Goal: Information Seeking & Learning: Learn about a topic

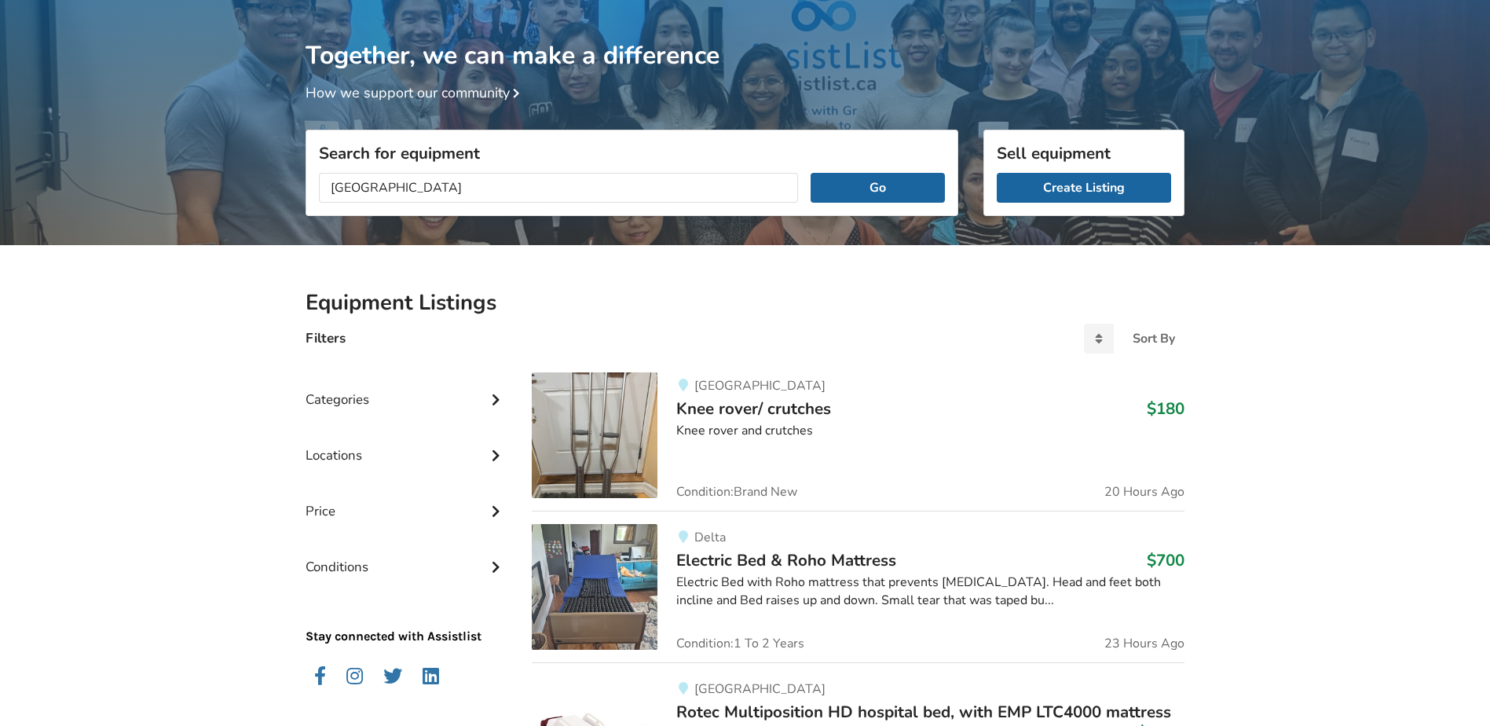
type input "[GEOGRAPHIC_DATA]"
click at [810, 173] on button "Go" at bounding box center [877, 188] width 134 height 30
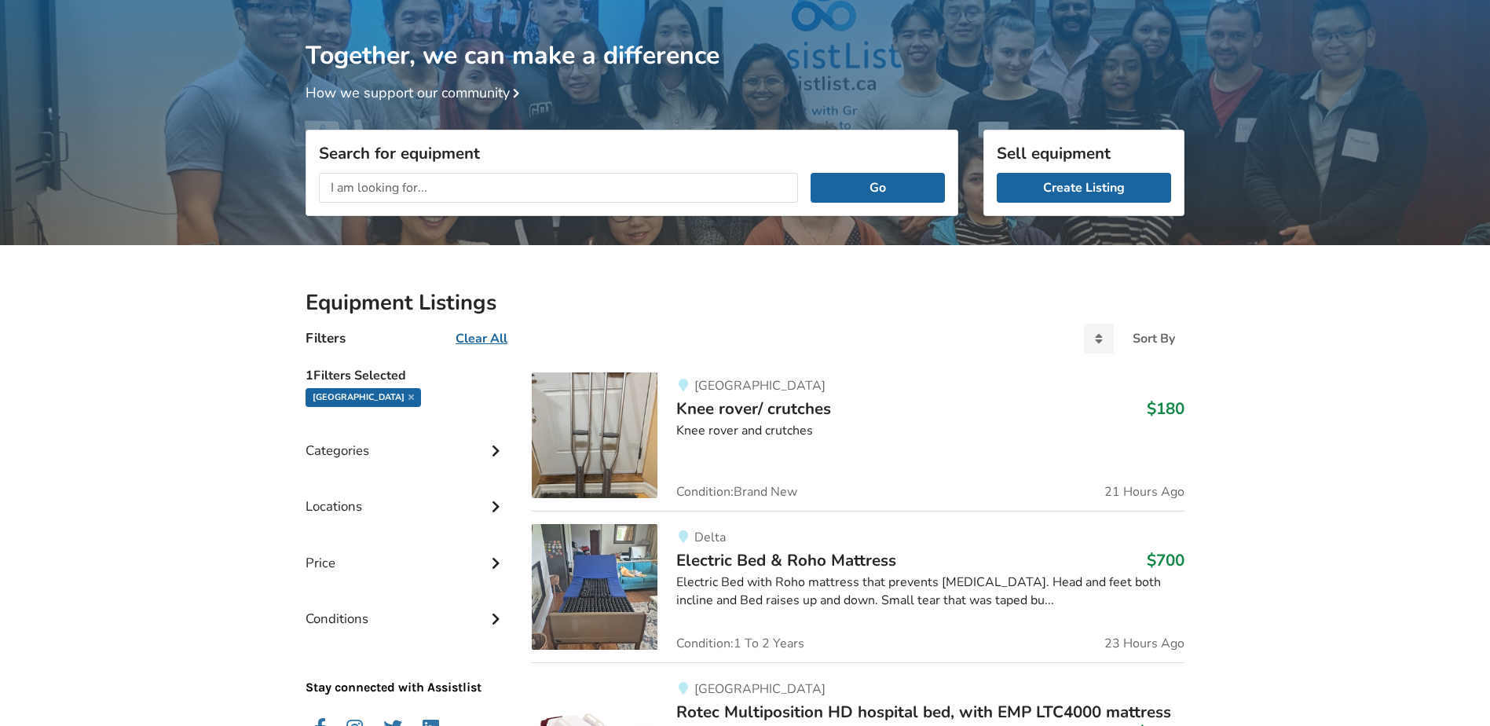
click at [390, 191] on input "text" at bounding box center [558, 188] width 479 height 30
type input "[GEOGRAPHIC_DATA]"
click at [810, 173] on button "Go" at bounding box center [877, 188] width 134 height 30
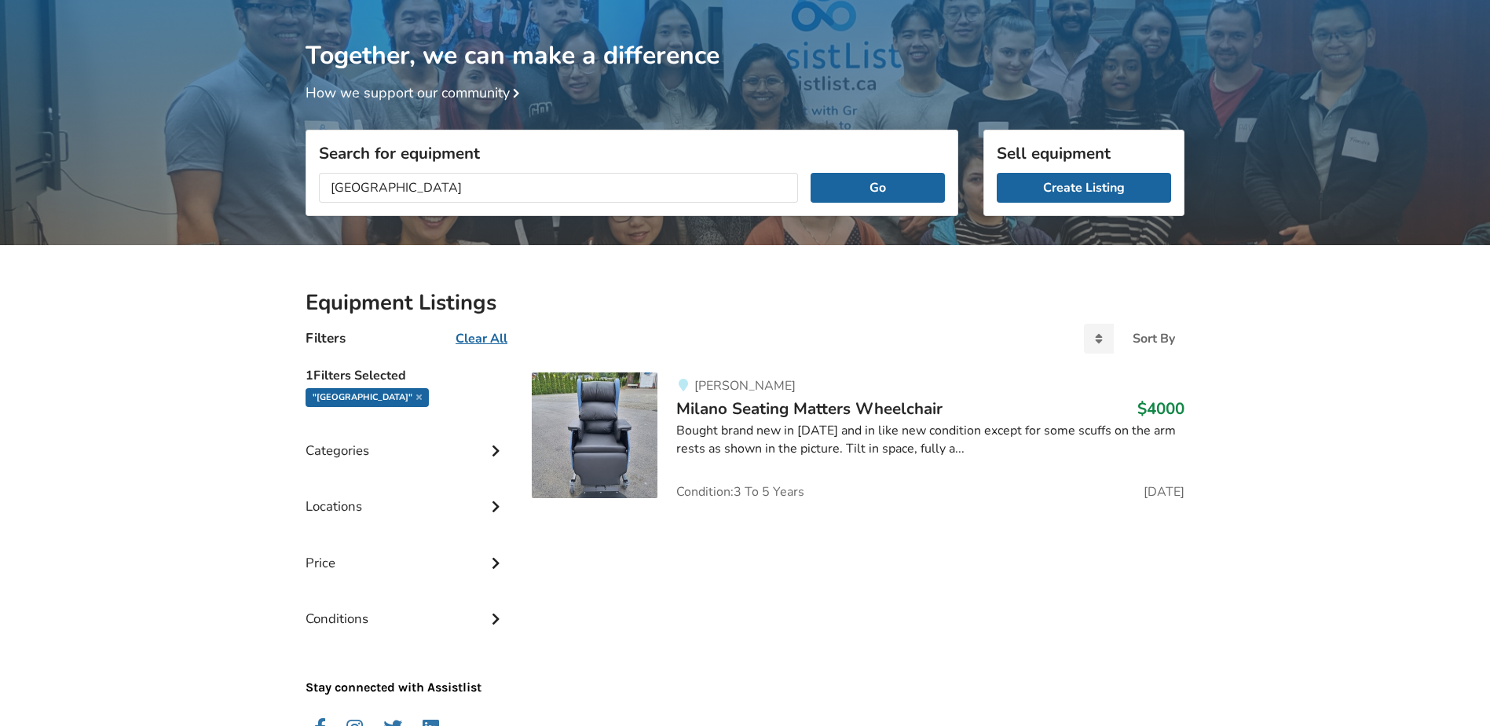
click at [715, 410] on span "Milano Seating Matters Wheelchair" at bounding box center [809, 408] width 266 height 22
